Goal: Information Seeking & Learning: Stay updated

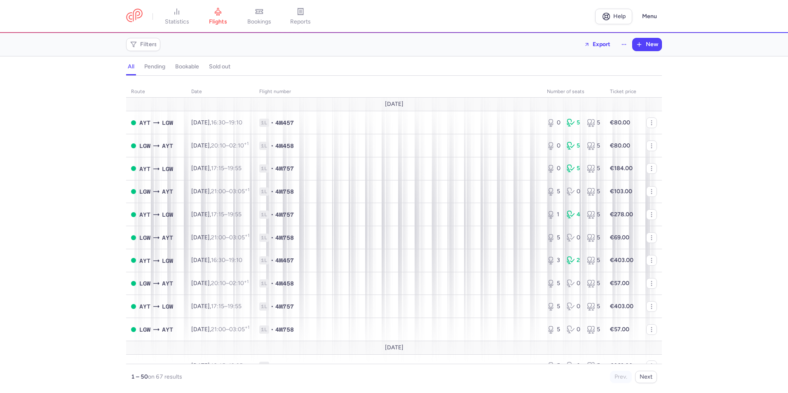
click at [177, 17] on link "statistics" at bounding box center [176, 16] width 41 height 18
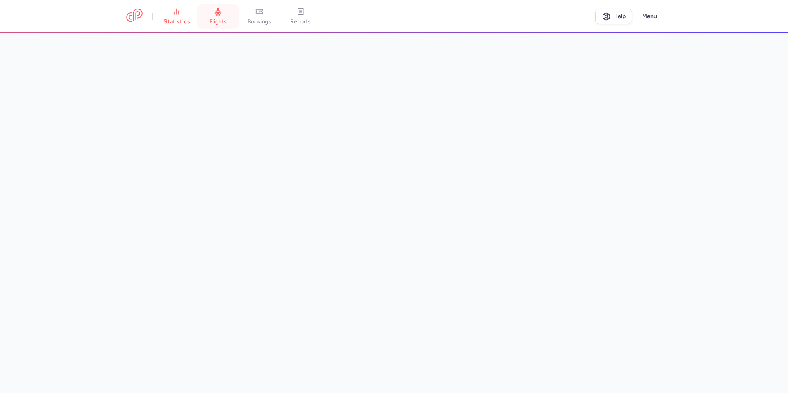
click at [221, 19] on span "flights" at bounding box center [217, 21] width 17 height 7
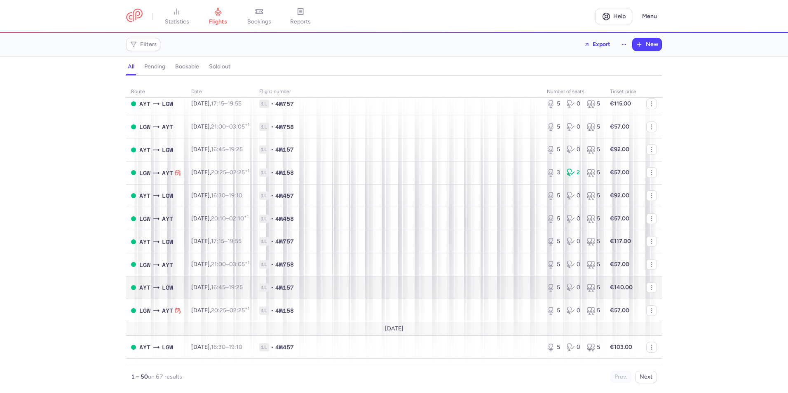
scroll to position [923, 0]
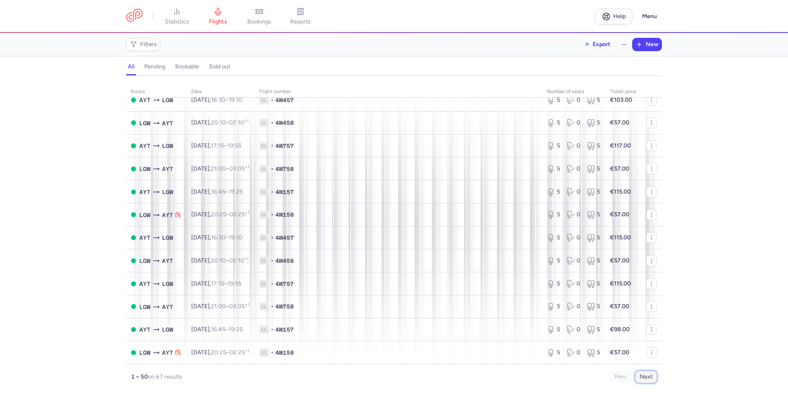
click at [649, 379] on button "Next" at bounding box center [646, 377] width 22 height 12
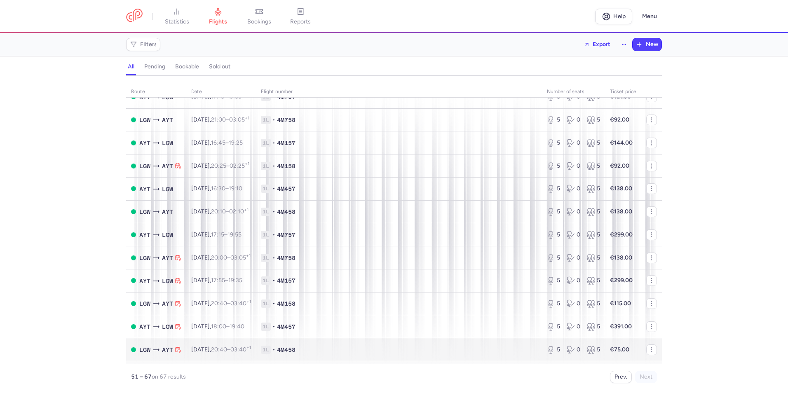
scroll to position [0, 0]
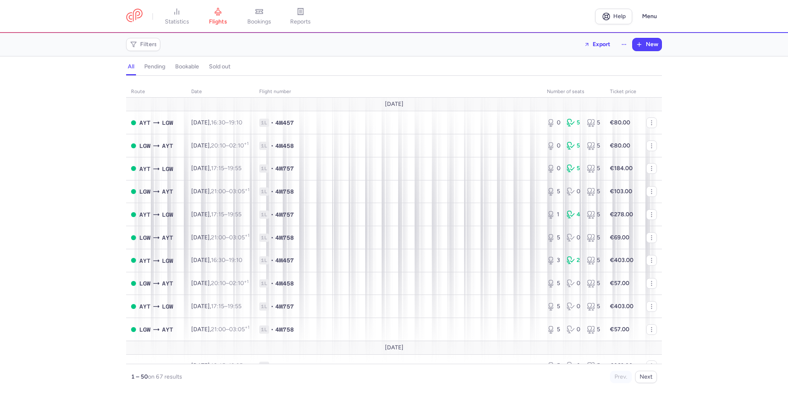
click at [733, 109] on div "route date Flight number number of seats Ticket price [DATE] AYT LGW [DATE] 16:…" at bounding box center [394, 237] width 788 height 312
click at [188, 18] on span "statistics" at bounding box center [177, 21] width 24 height 7
click at [178, 22] on span "statistics" at bounding box center [177, 21] width 24 height 7
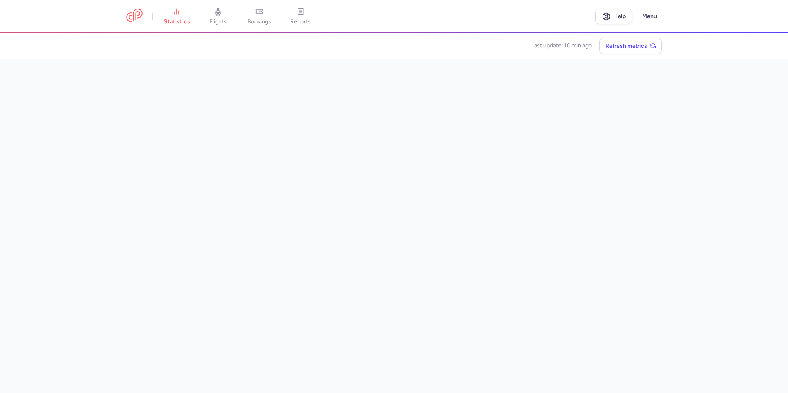
click at [711, 134] on main "Last update: 10 min ago Refresh metrics" at bounding box center [394, 213] width 788 height 360
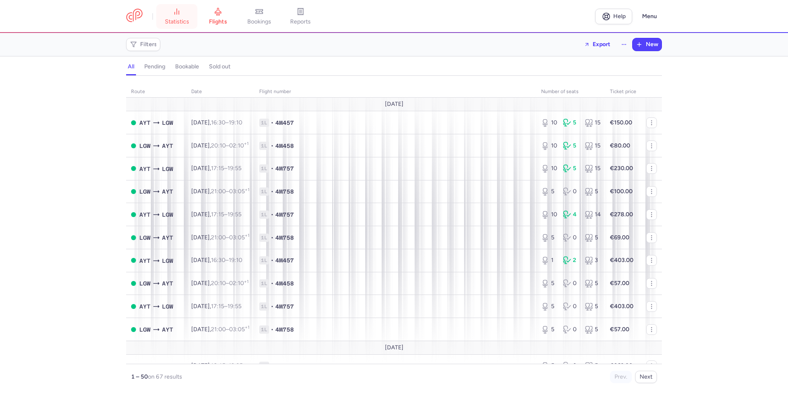
drag, startPoint x: 0, startPoint y: 0, endPoint x: 175, endPoint y: 20, distance: 176.3
click at [175, 20] on span "statistics" at bounding box center [177, 21] width 24 height 7
